Goal: Task Accomplishment & Management: Complete application form

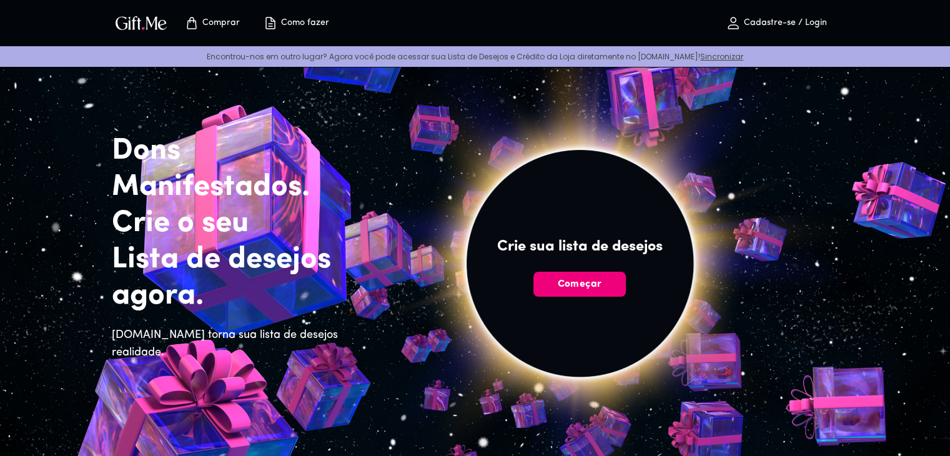
click at [588, 283] on font "Começar" at bounding box center [579, 284] width 44 height 10
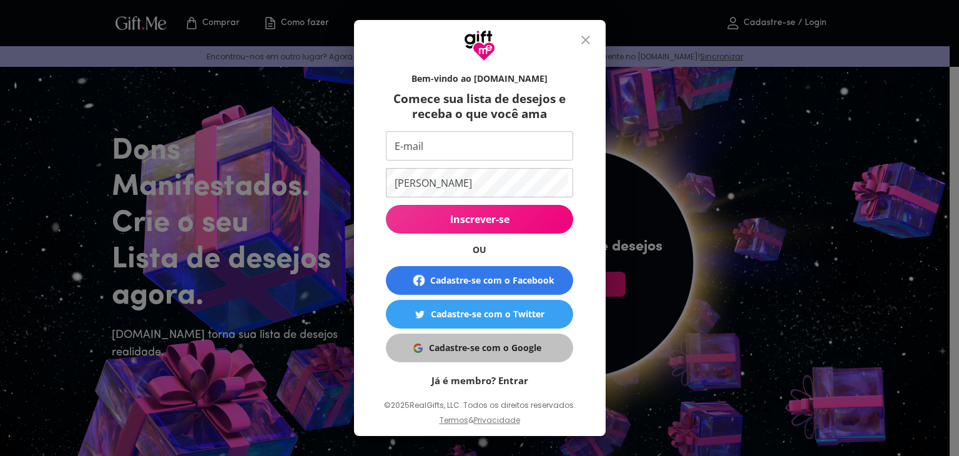
click at [466, 352] on font "Cadastre-se com o Google" at bounding box center [485, 348] width 112 height 12
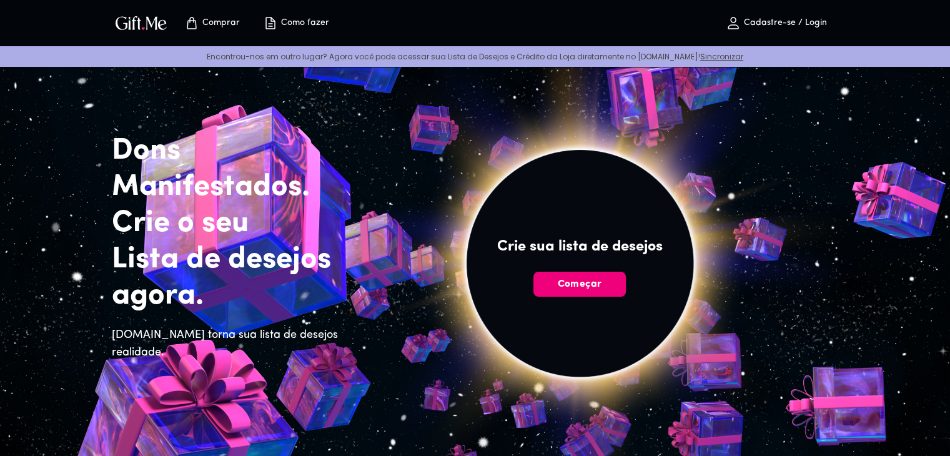
click at [594, 280] on font "Começar" at bounding box center [579, 284] width 44 height 10
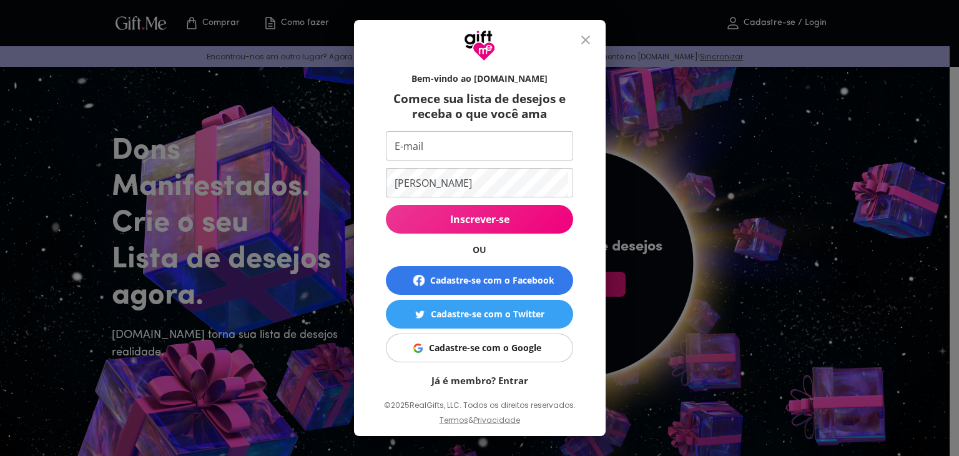
drag, startPoint x: 594, startPoint y: 280, endPoint x: 508, endPoint y: 337, distance: 102.9
click at [510, 336] on button "Cadastre-se com o Google" at bounding box center [479, 347] width 187 height 29
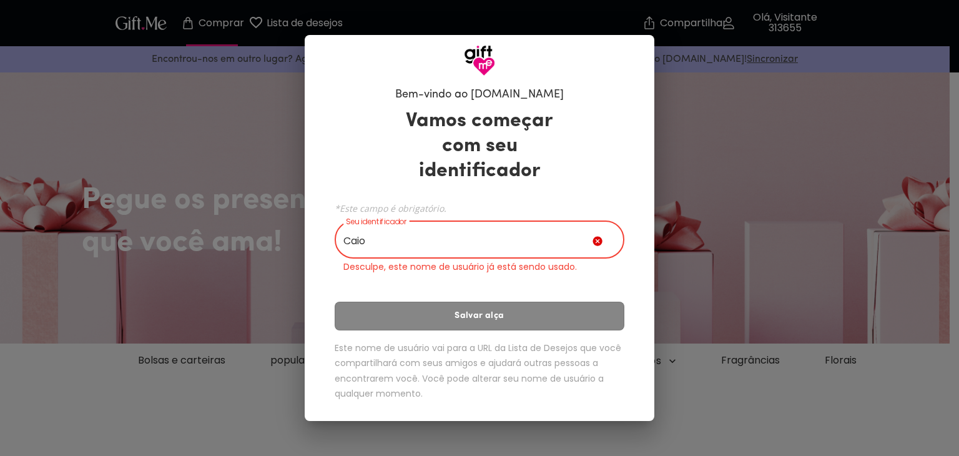
click at [454, 238] on input "Caio" at bounding box center [464, 241] width 258 height 35
type input "C"
type input "A"
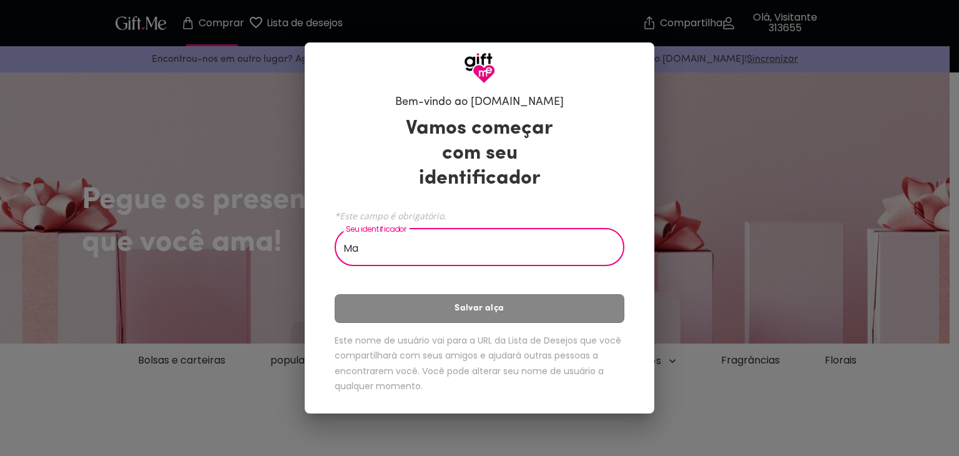
type input "M"
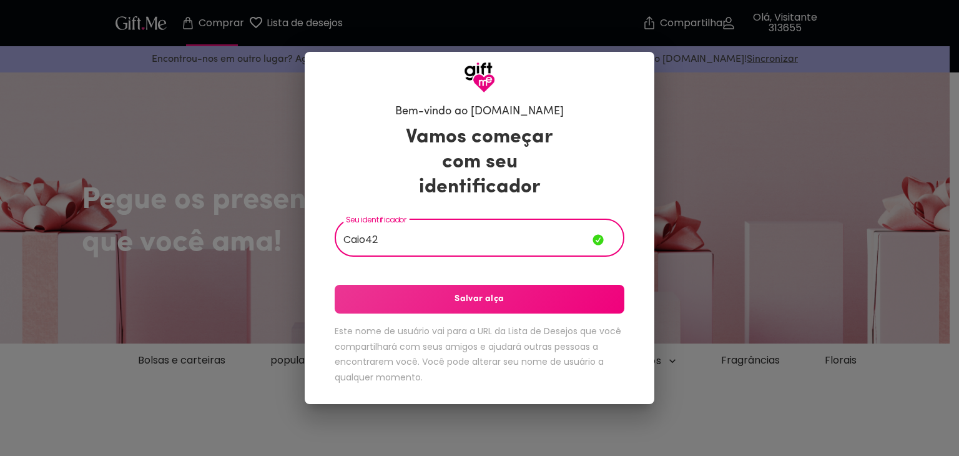
type input "Caio42"
click at [468, 300] on font "Salvar alça" at bounding box center [479, 298] width 49 height 9
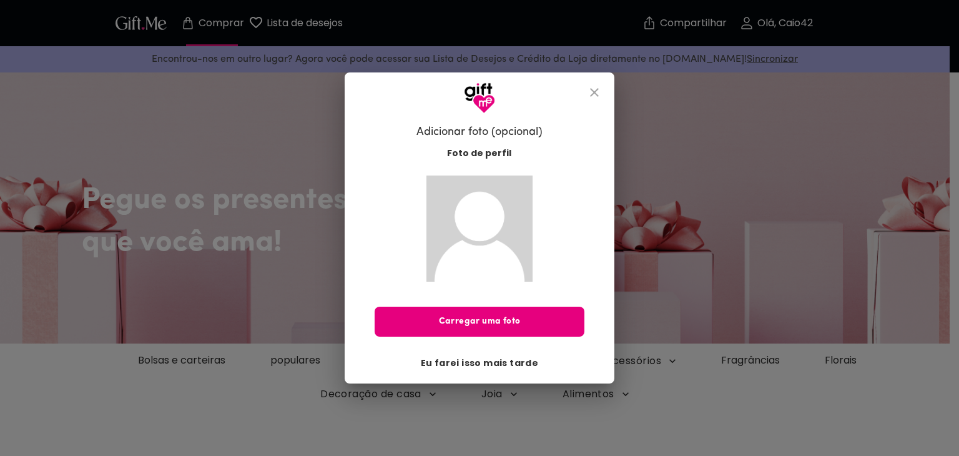
click at [496, 365] on font "Eu farei isso mais tarde" at bounding box center [480, 363] width 118 height 12
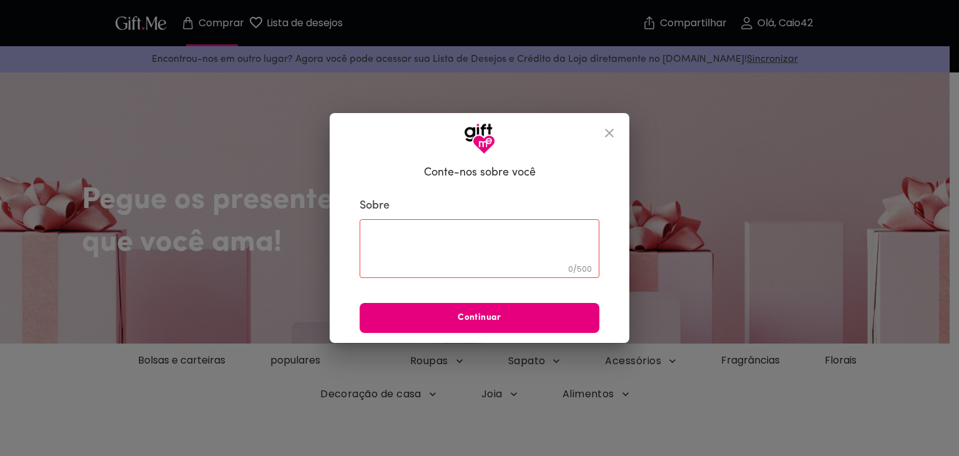
click at [609, 134] on icon "fechar" at bounding box center [609, 133] width 15 height 15
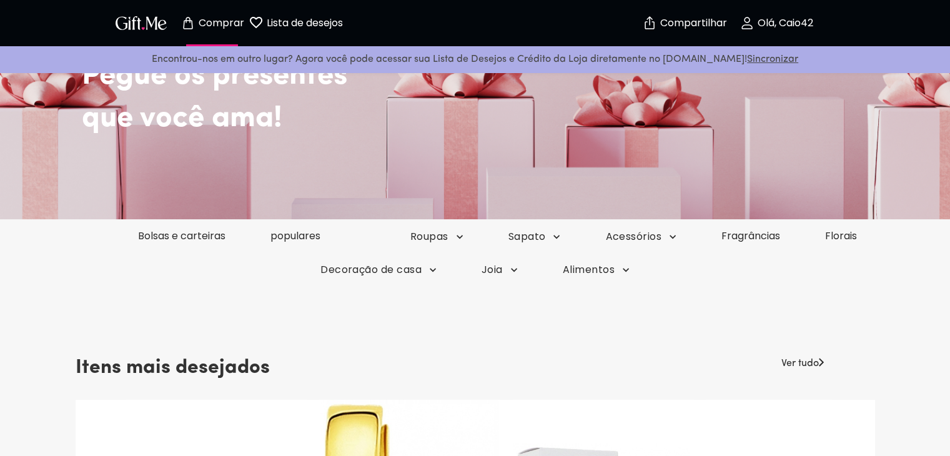
scroll to position [125, 0]
